Goal: Task Accomplishment & Management: Manage account settings

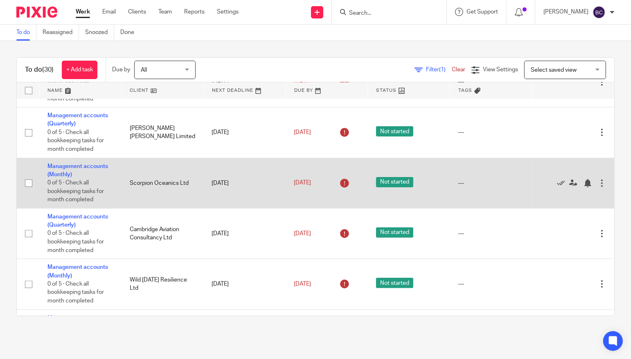
scroll to position [379, 0]
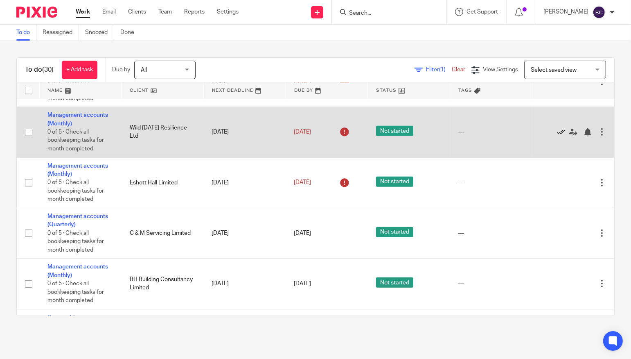
click at [557, 131] on icon at bounding box center [561, 132] width 8 height 8
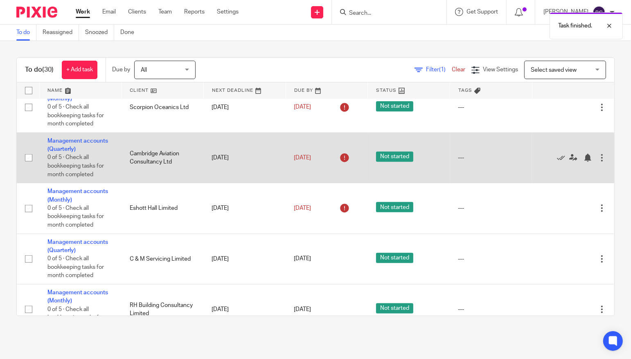
scroll to position [227, 0]
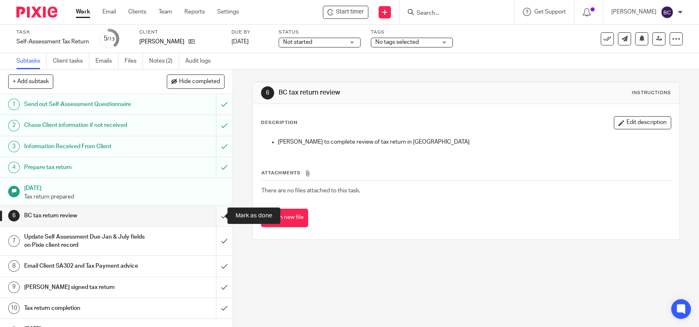
click at [213, 215] on input "submit" at bounding box center [116, 216] width 233 height 20
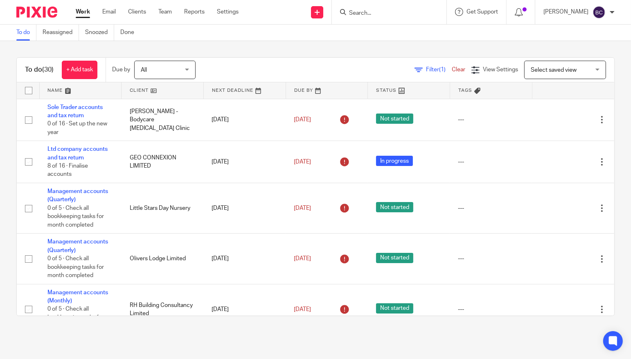
scroll to position [227, 0]
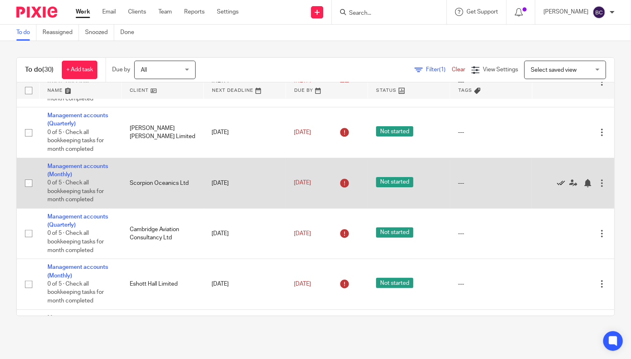
click at [557, 183] on icon at bounding box center [561, 183] width 8 height 8
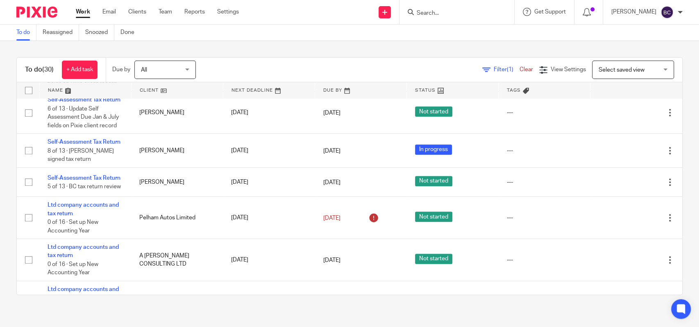
scroll to position [834, 0]
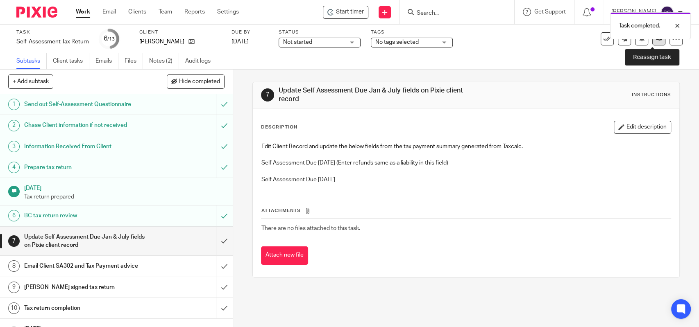
click at [656, 40] on icon at bounding box center [659, 39] width 6 height 6
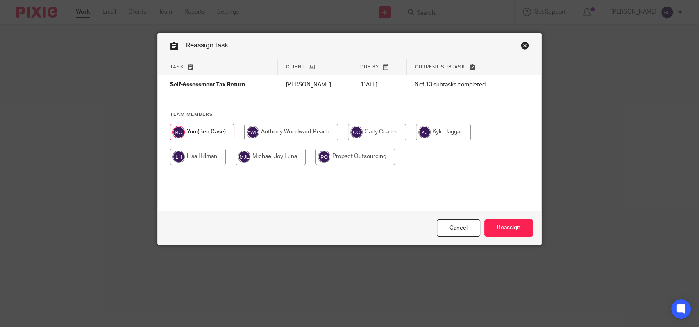
click at [195, 153] on input "radio" at bounding box center [198, 157] width 56 height 16
radio input "true"
click at [511, 231] on input "Reassign" at bounding box center [508, 228] width 49 height 18
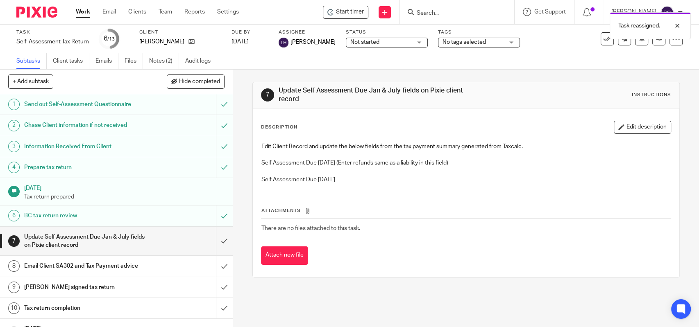
click at [37, 16] on img at bounding box center [36, 12] width 41 height 11
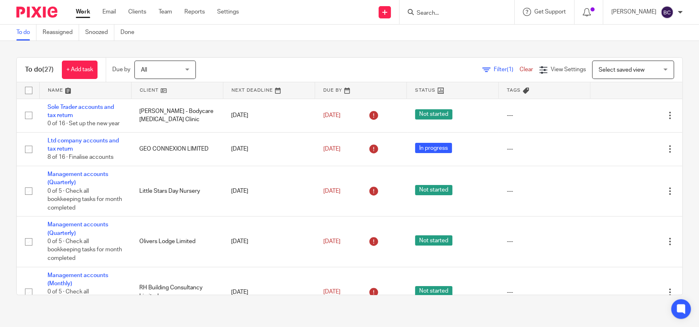
click at [447, 11] on input "Search" at bounding box center [453, 13] width 74 height 7
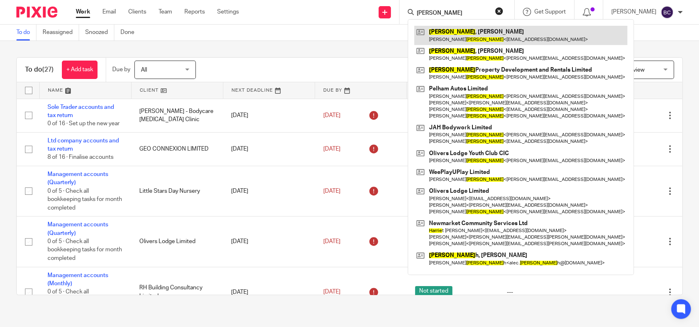
type input "harris"
click at [461, 29] on link at bounding box center [520, 35] width 213 height 19
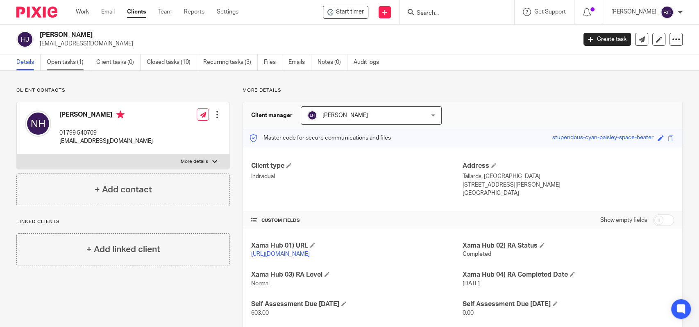
click at [75, 68] on link "Open tasks (1)" at bounding box center [68, 62] width 43 height 16
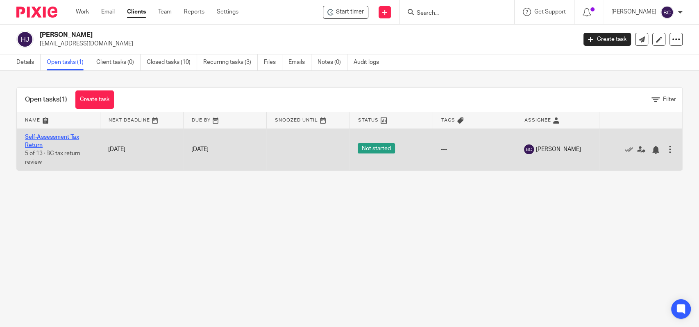
click at [42, 137] on link "Self-Assessment Tax Return" at bounding box center [52, 141] width 54 height 14
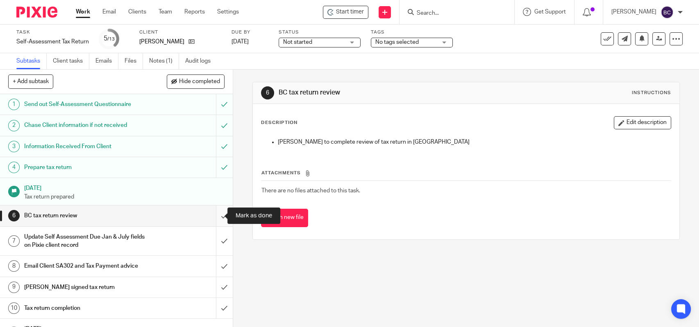
click at [215, 215] on input "submit" at bounding box center [116, 216] width 233 height 20
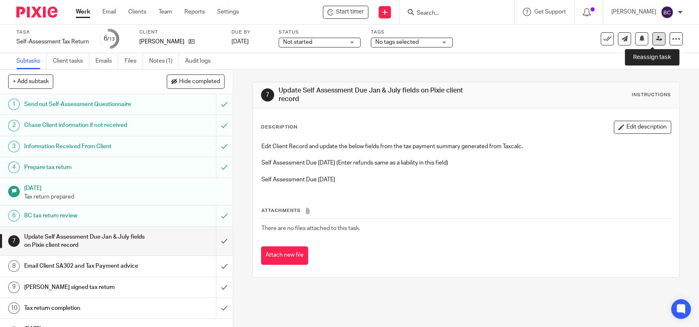
click at [656, 39] on icon at bounding box center [659, 39] width 6 height 6
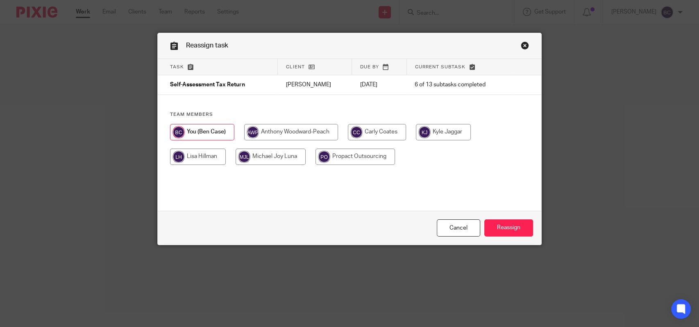
click at [214, 158] on input "radio" at bounding box center [198, 157] width 56 height 16
radio input "true"
click at [496, 217] on div "Cancel Reassign" at bounding box center [349, 228] width 383 height 34
click at [498, 222] on input "Reassign" at bounding box center [508, 228] width 49 height 18
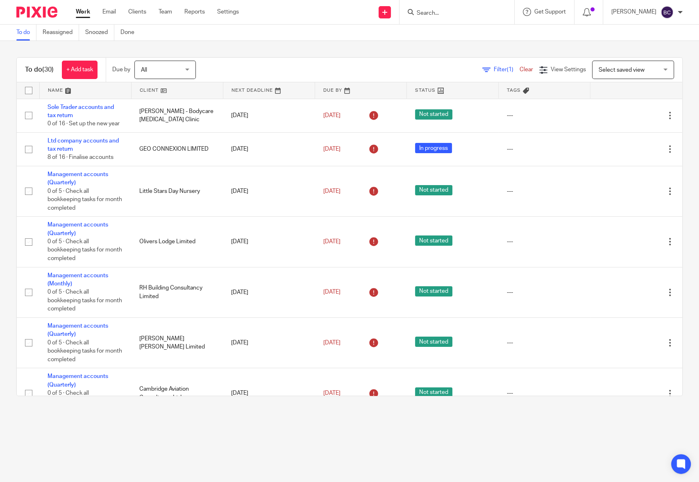
scroll to position [834, 0]
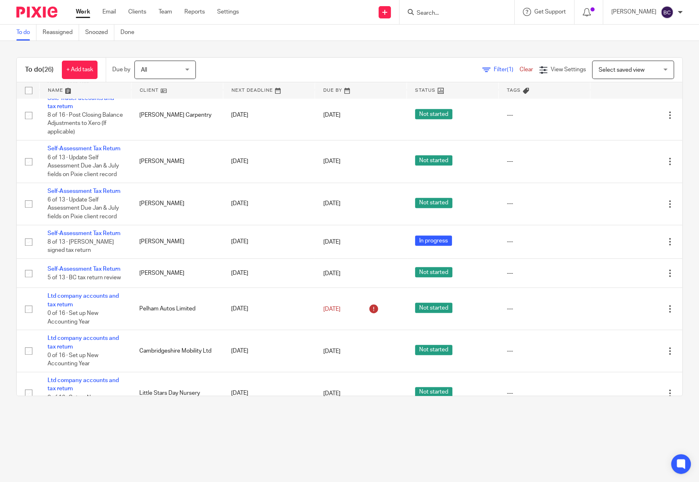
scroll to position [758, 0]
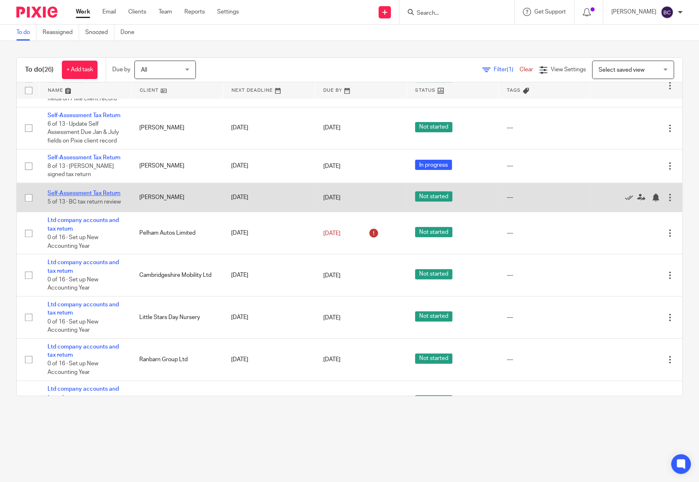
click at [97, 196] on link "Self-Assessment Tax Return" at bounding box center [83, 193] width 73 height 6
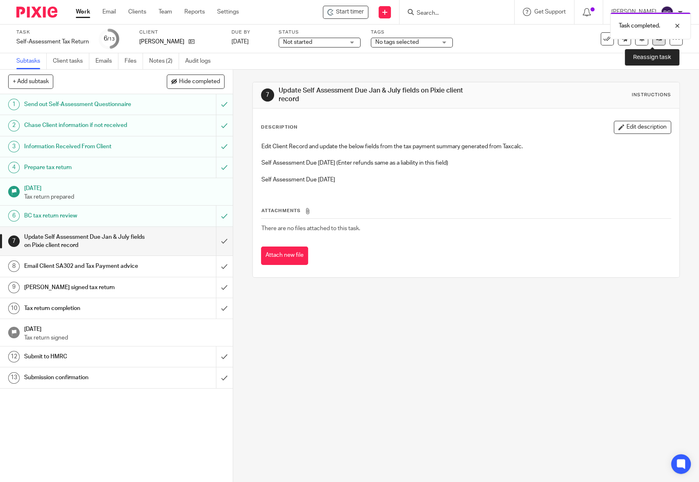
click at [656, 40] on icon at bounding box center [659, 39] width 6 height 6
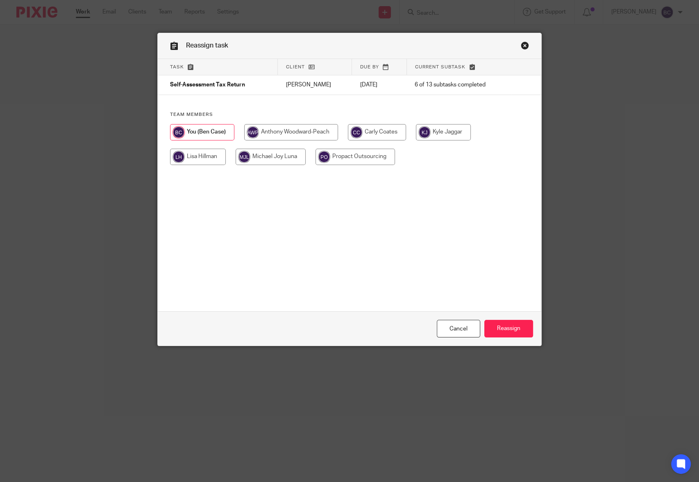
click at [199, 153] on input "radio" at bounding box center [198, 157] width 56 height 16
radio input "true"
click at [499, 329] on input "Reassign" at bounding box center [508, 329] width 49 height 18
